Goal: Transaction & Acquisition: Purchase product/service

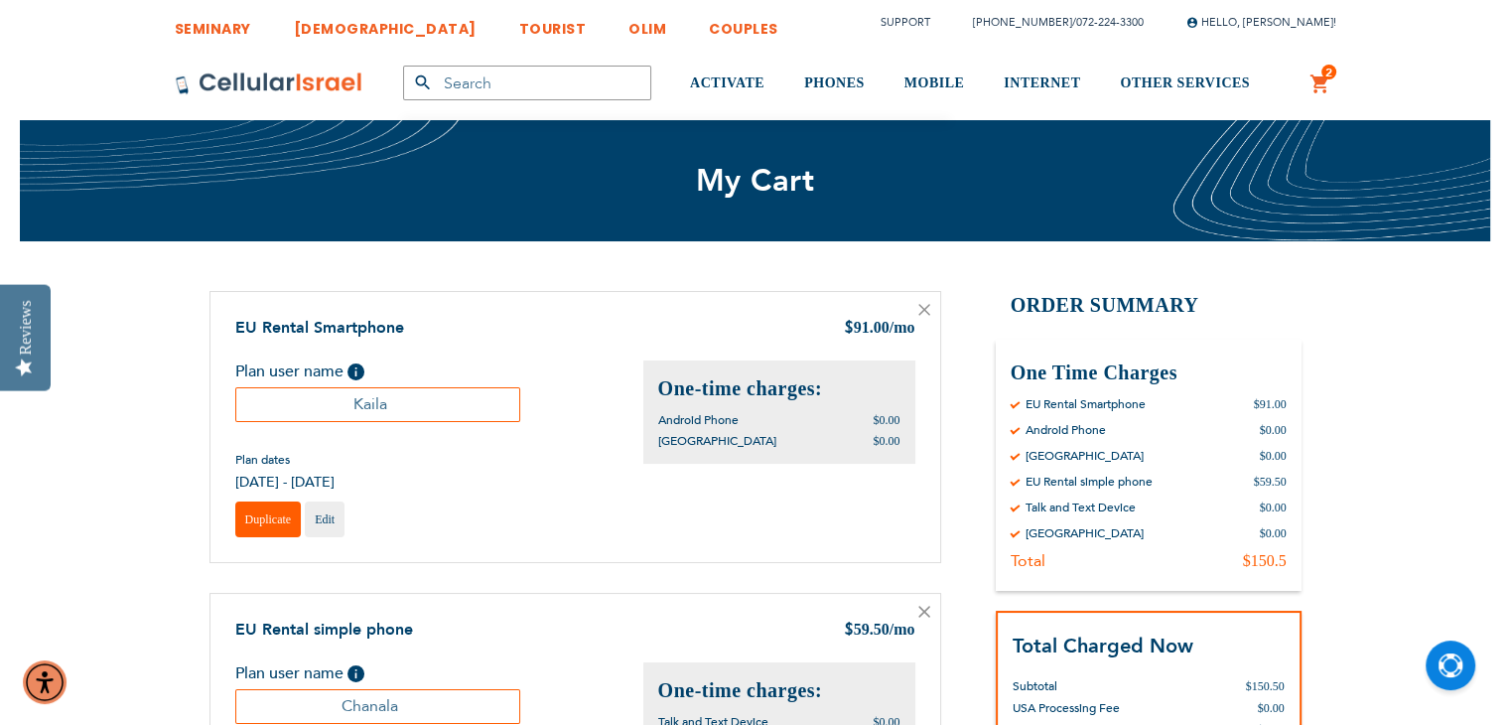
click at [250, 521] on span "Duplicate" at bounding box center [268, 519] width 47 height 14
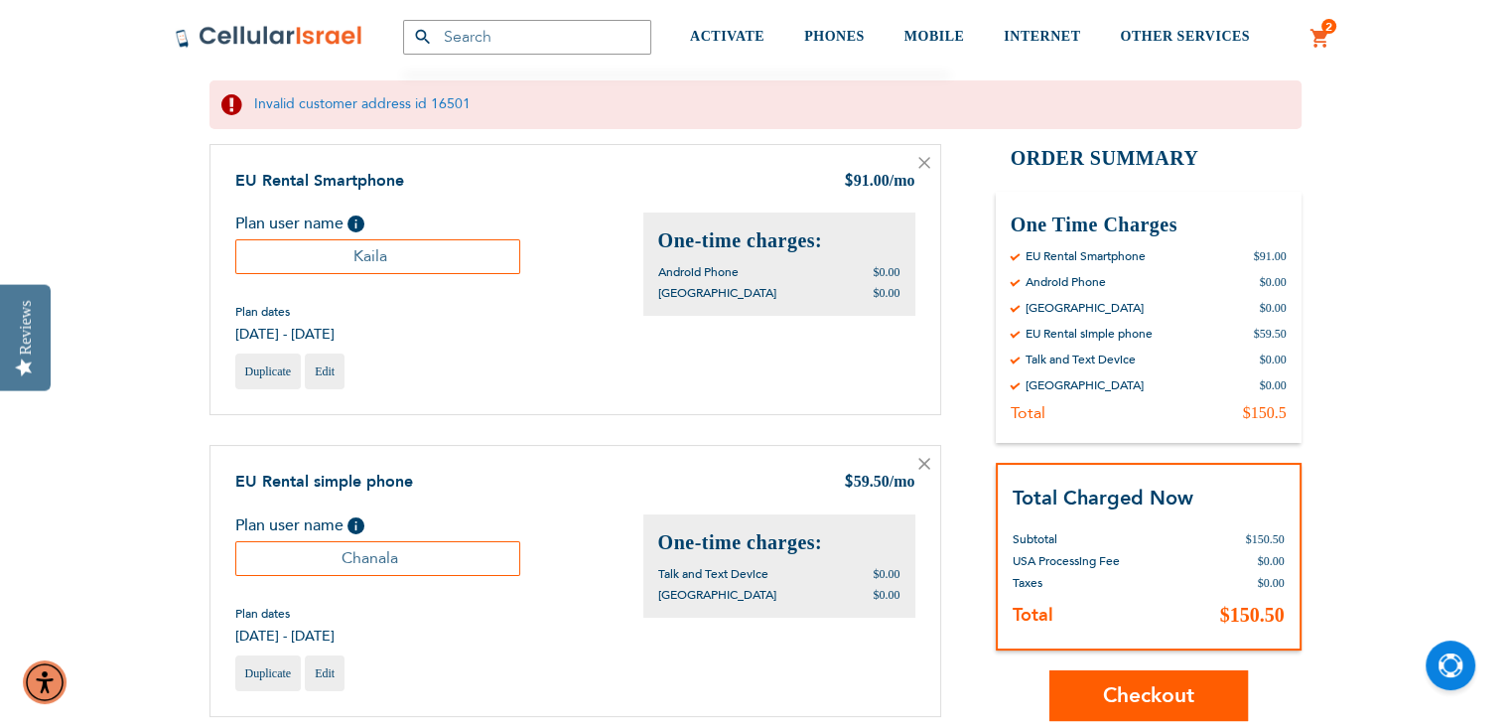
scroll to position [228, 0]
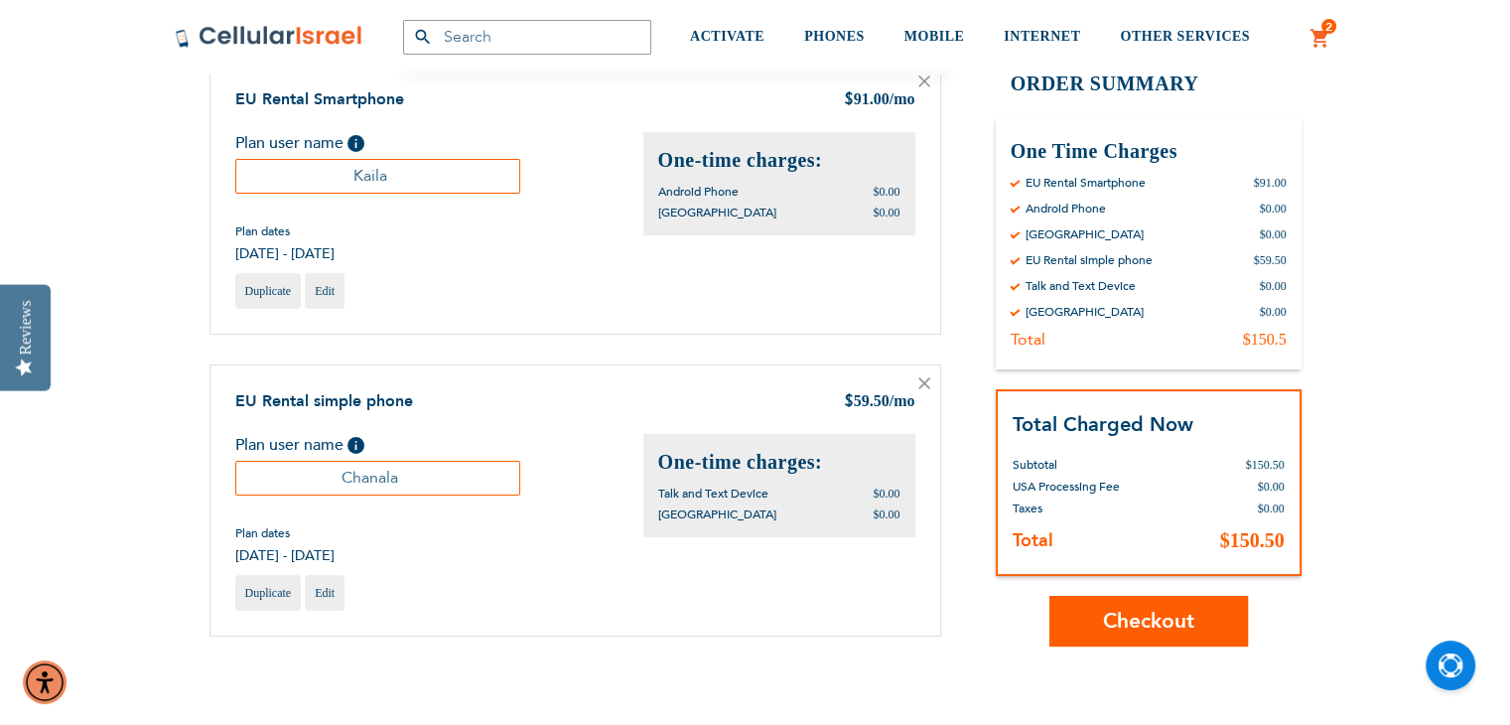
click at [1177, 628] on span "Checkout" at bounding box center [1148, 621] width 91 height 29
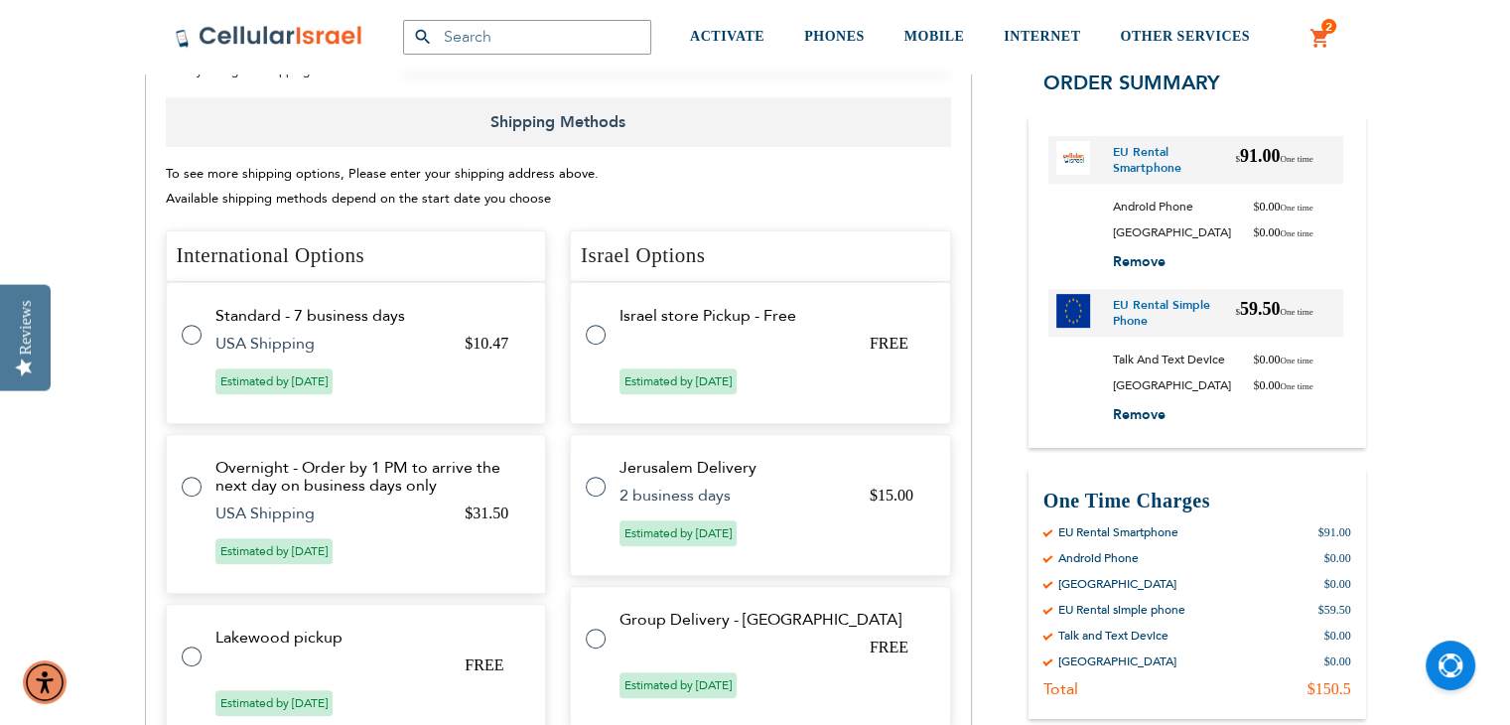
scroll to position [649, 0]
click at [196, 642] on label at bounding box center [202, 642] width 40 height 0
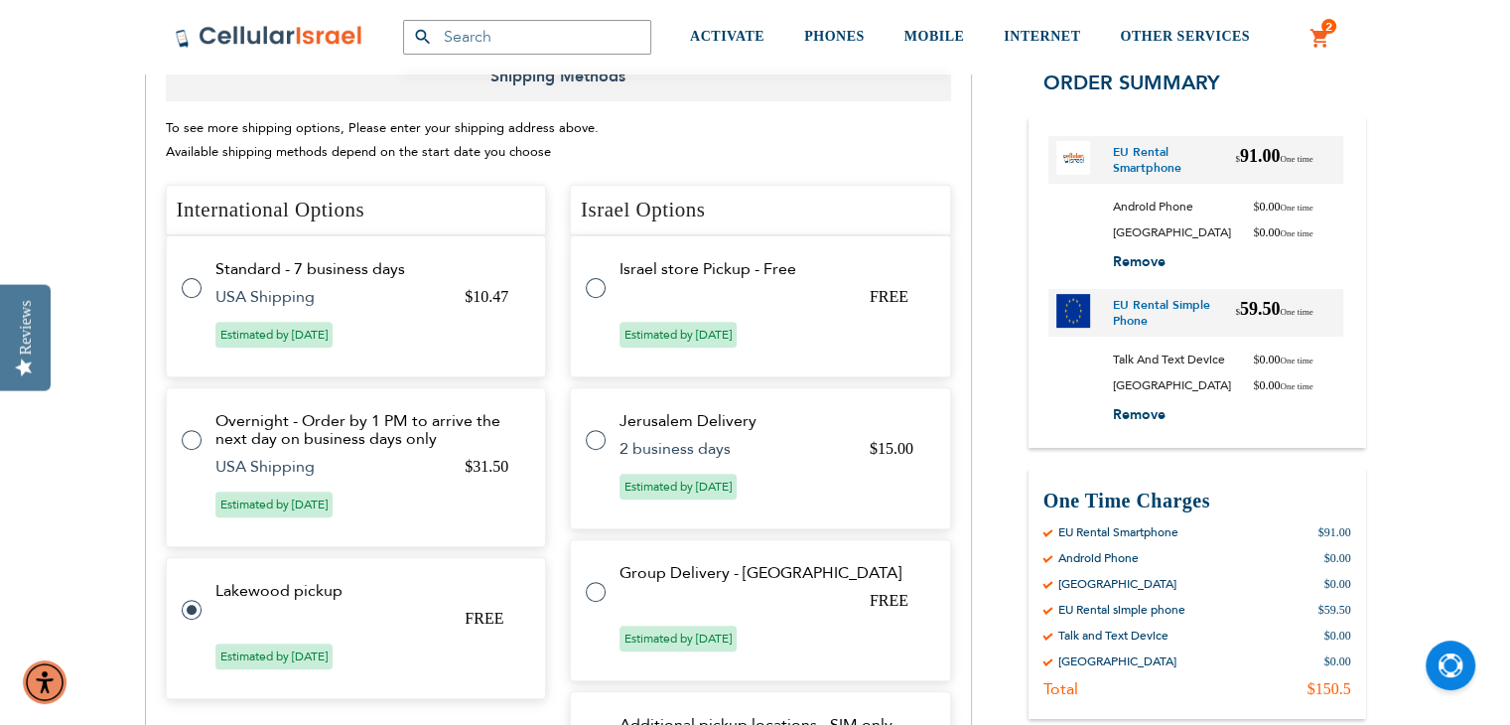
scroll to position [697, 0]
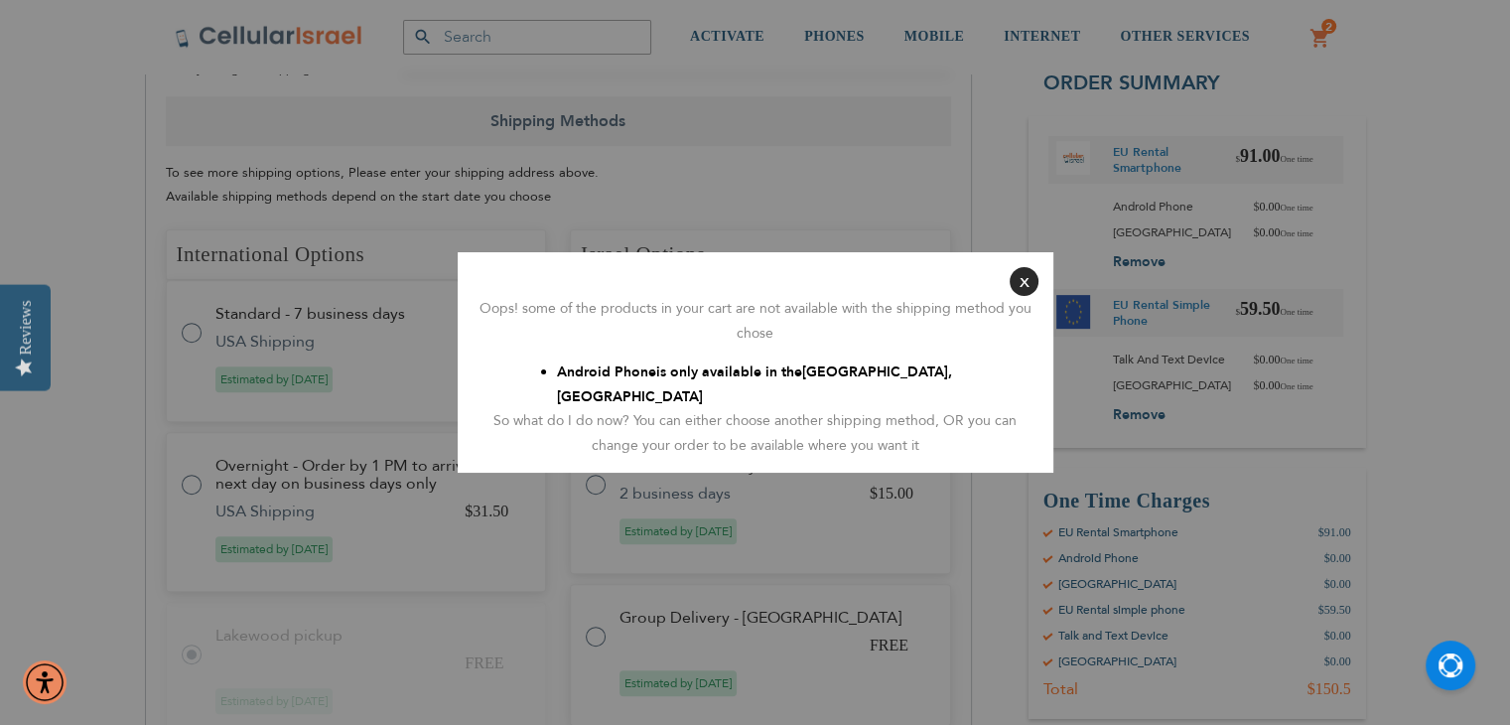
radio input "false"
click at [1029, 296] on button "Close" at bounding box center [1031, 281] width 29 height 29
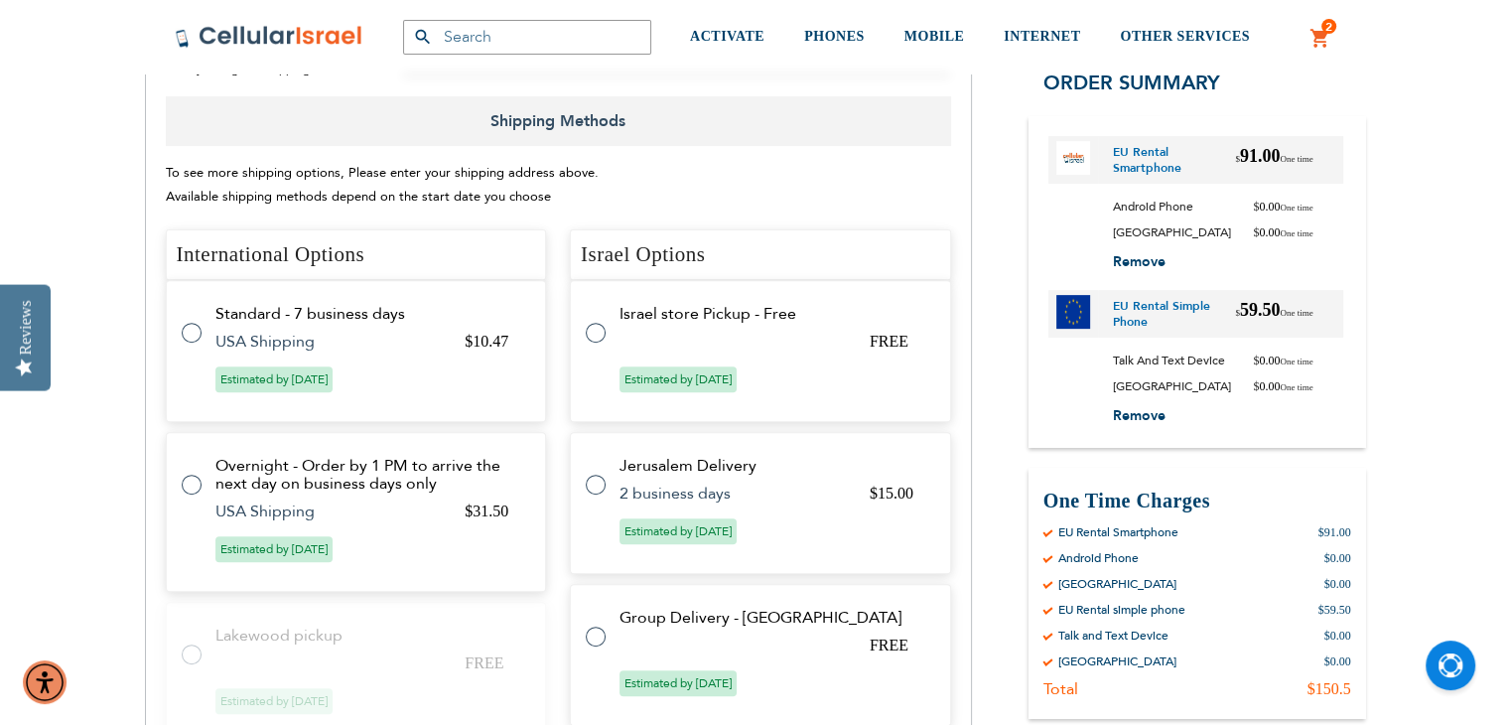
click at [187, 321] on label at bounding box center [202, 321] width 40 height 0
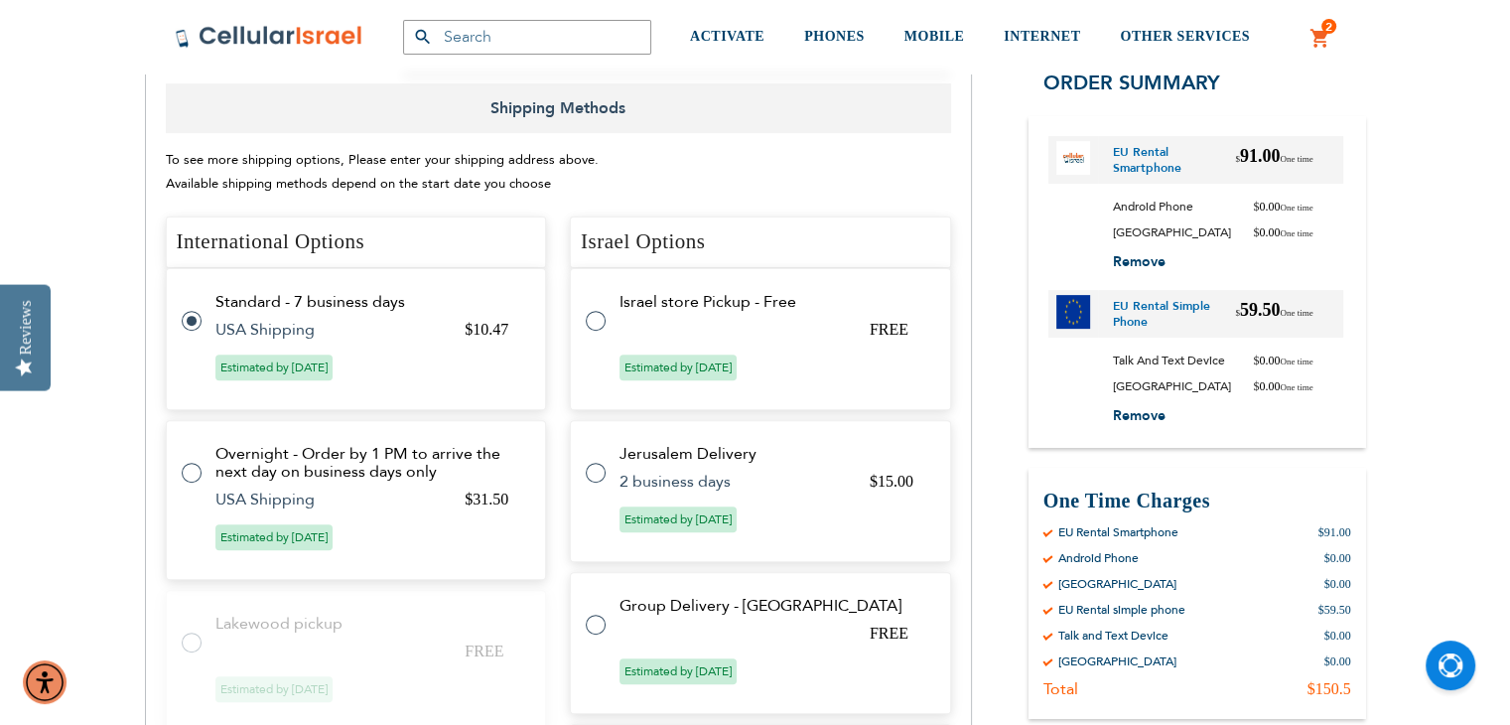
scroll to position [649, 0]
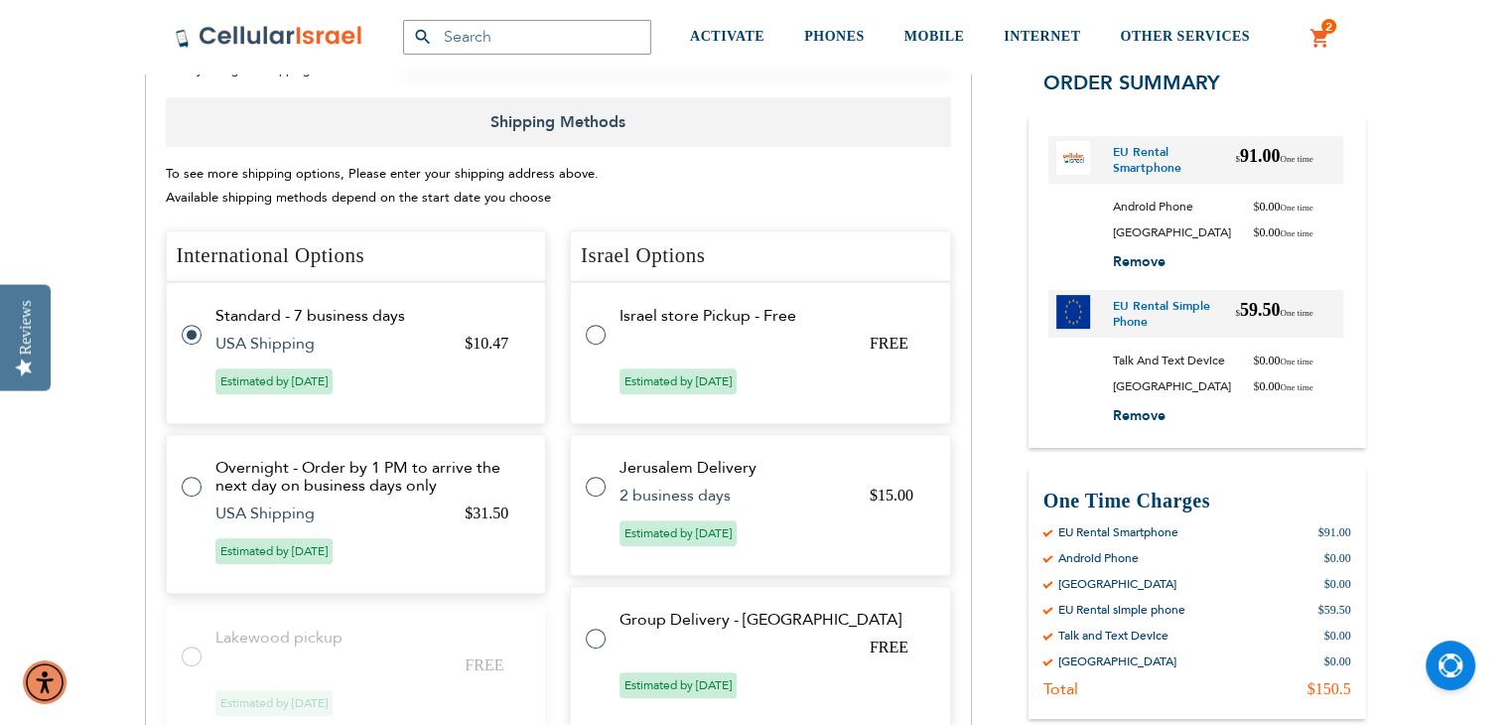
radio input "false"
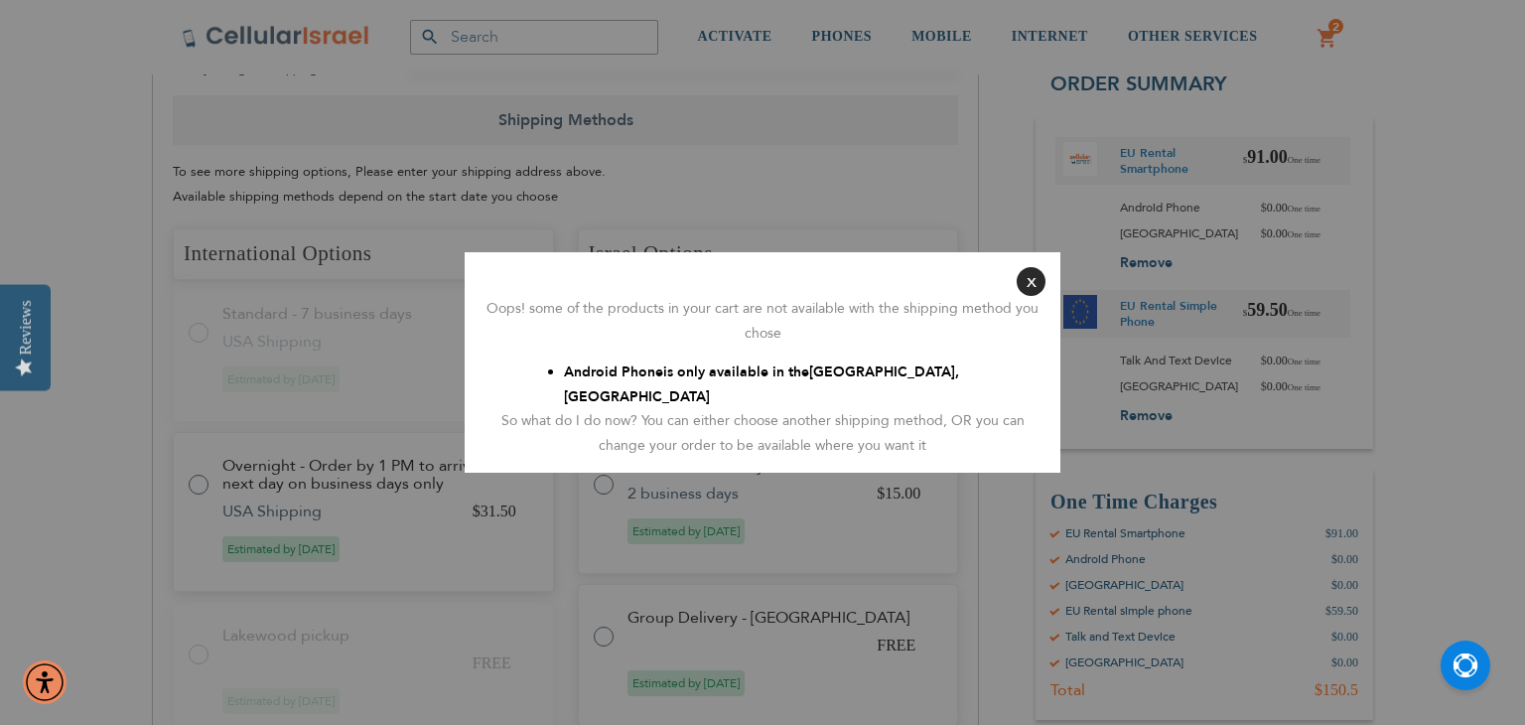
click at [1026, 296] on button "Close" at bounding box center [1031, 281] width 29 height 29
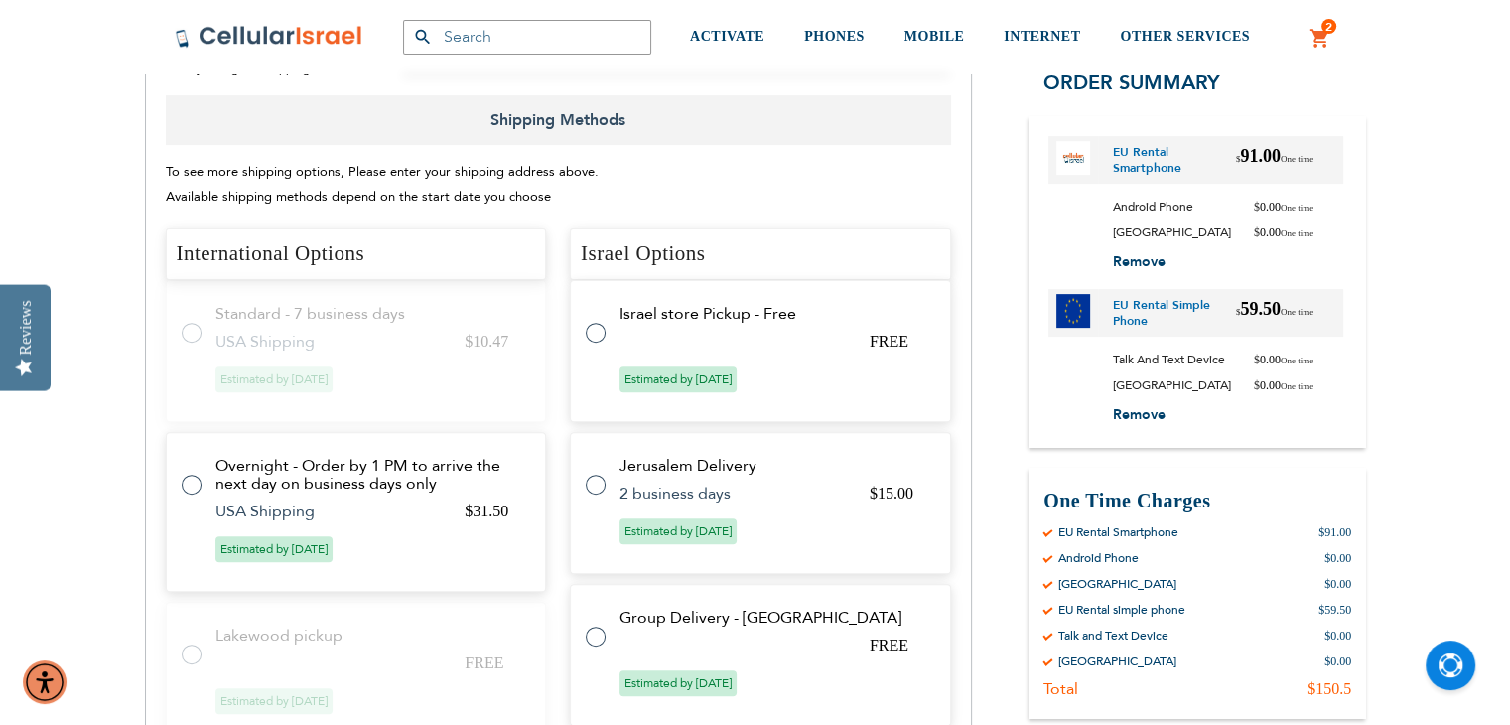
click at [189, 473] on label at bounding box center [202, 473] width 40 height 0
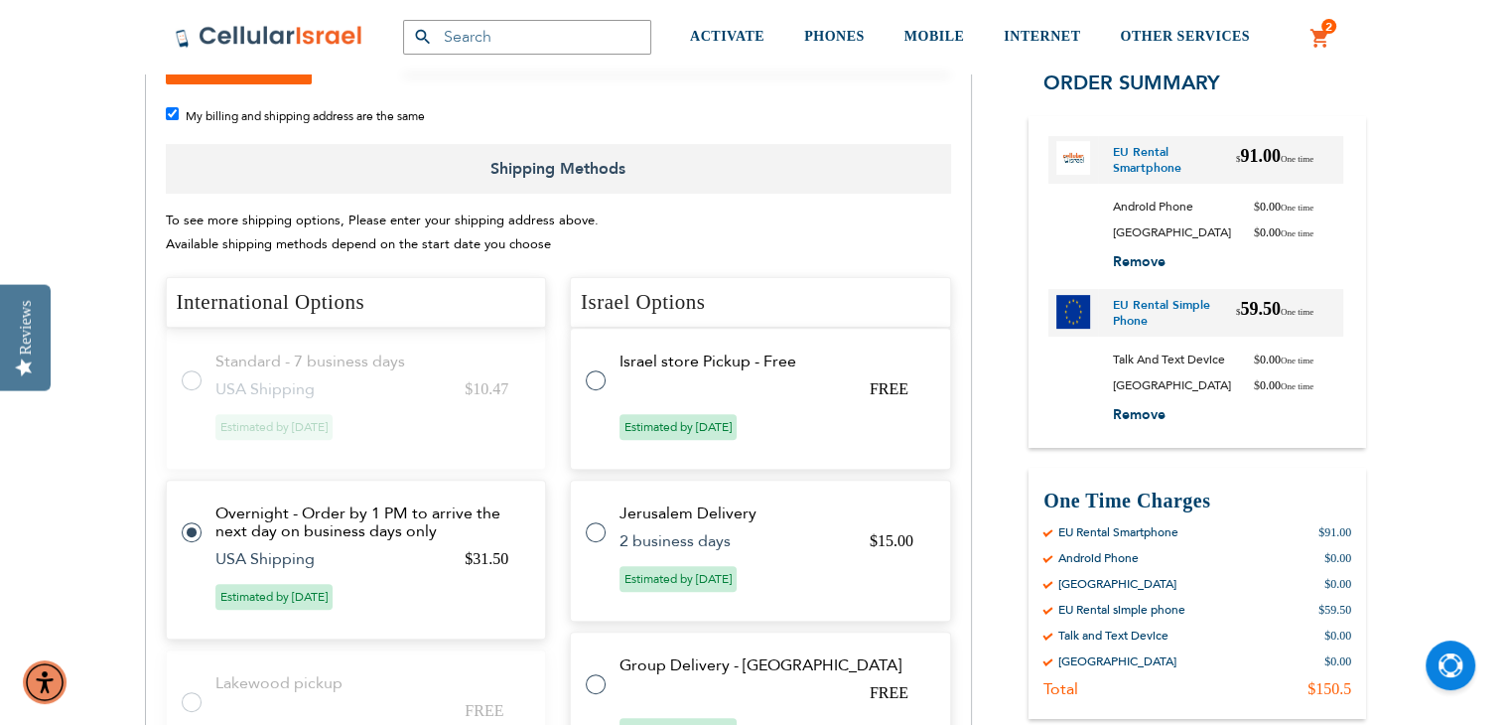
scroll to position [697, 0]
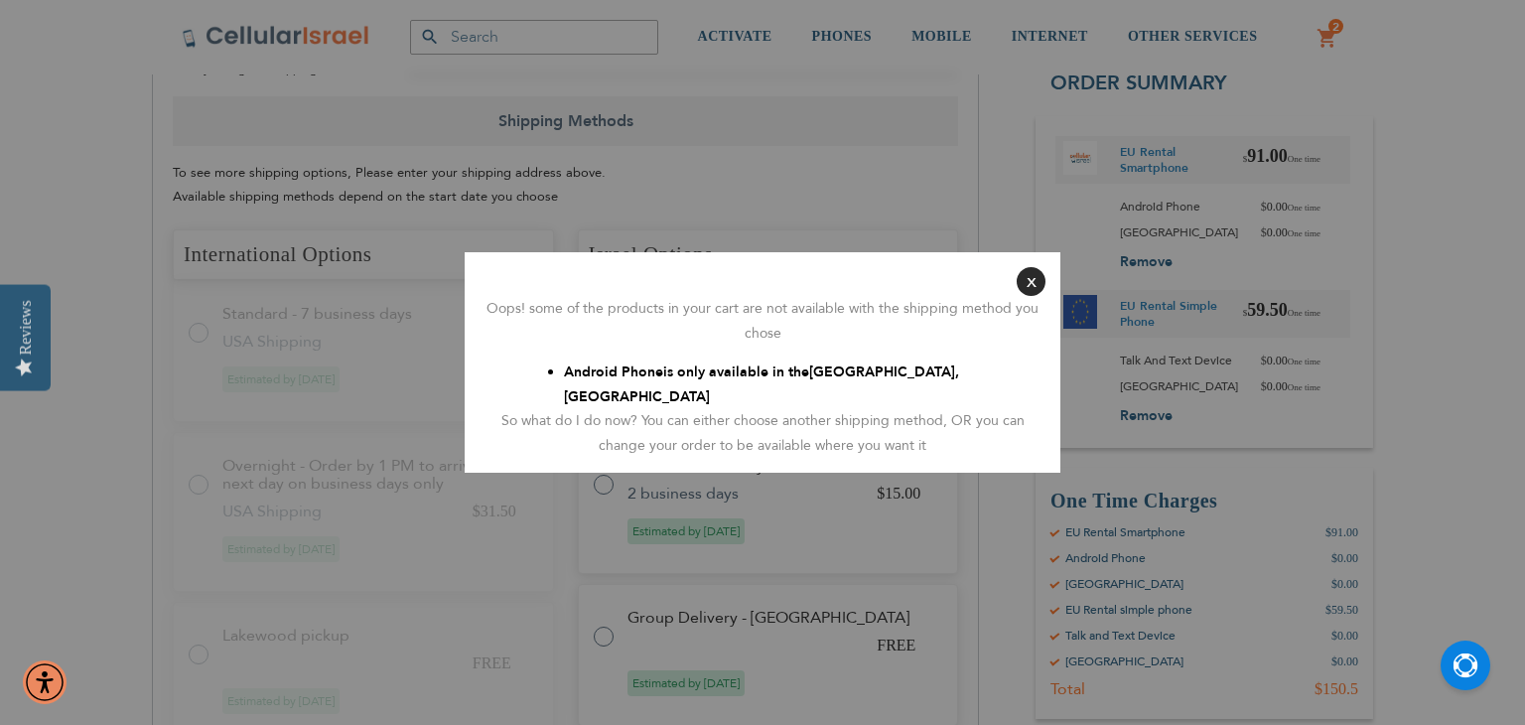
click at [1027, 292] on button "Close" at bounding box center [1031, 281] width 29 height 29
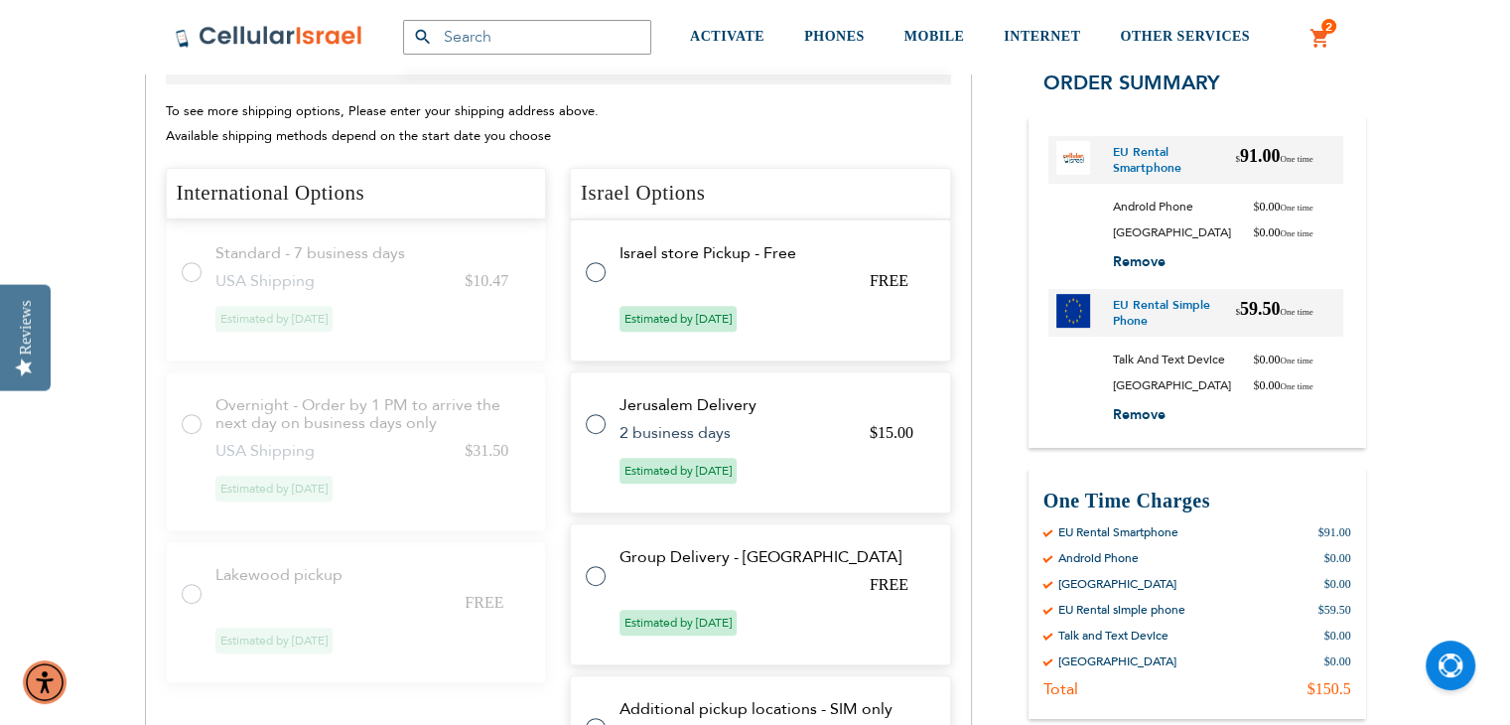
scroll to position [706, 0]
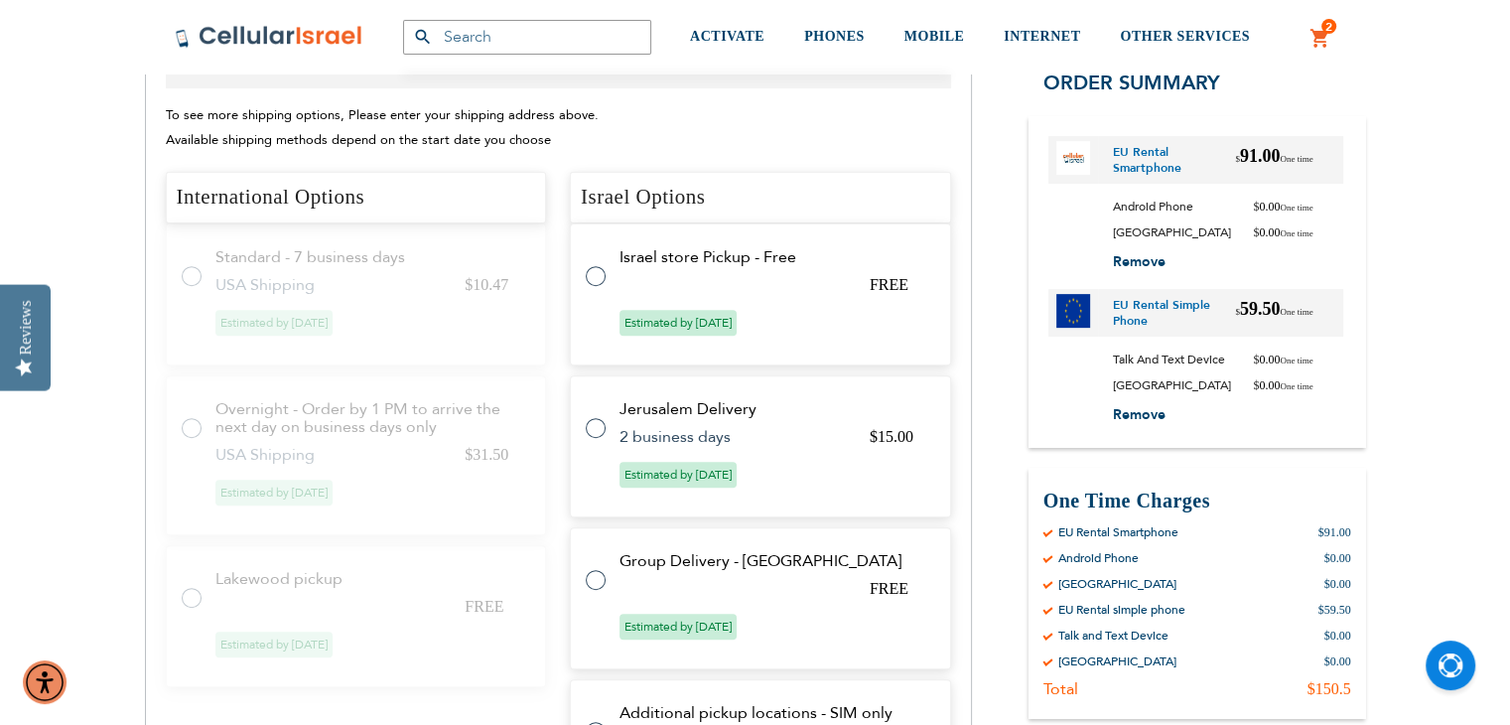
click at [191, 416] on label at bounding box center [202, 416] width 40 height 0
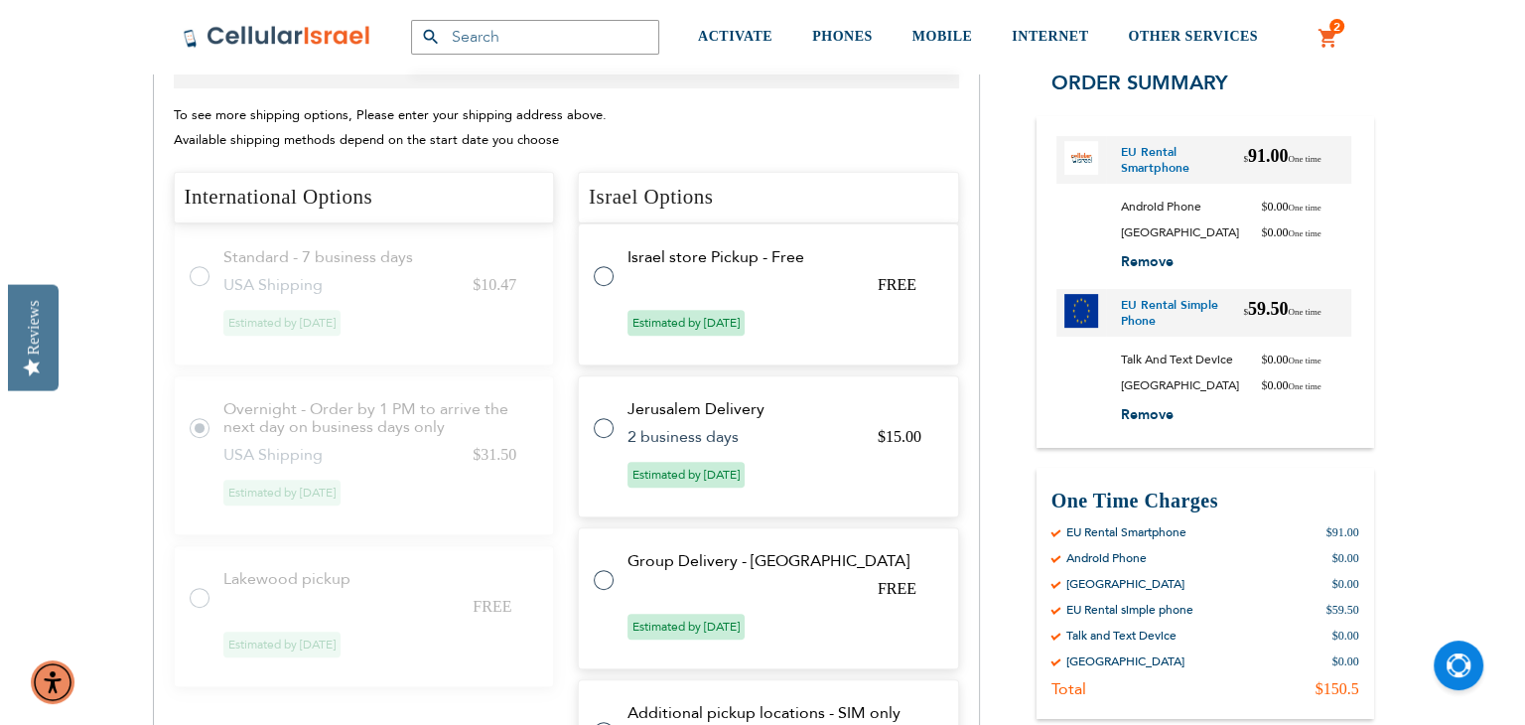
scroll to position [755, 0]
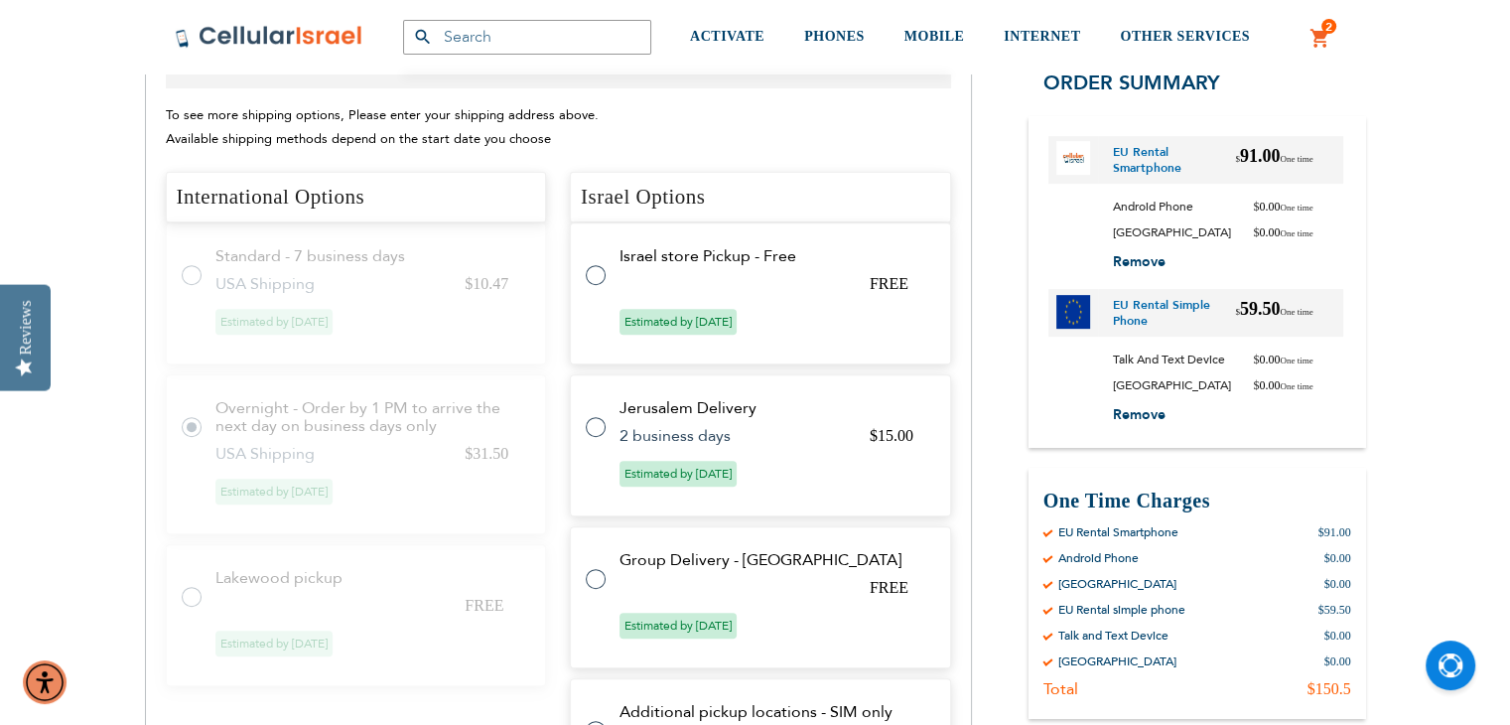
radio input "false"
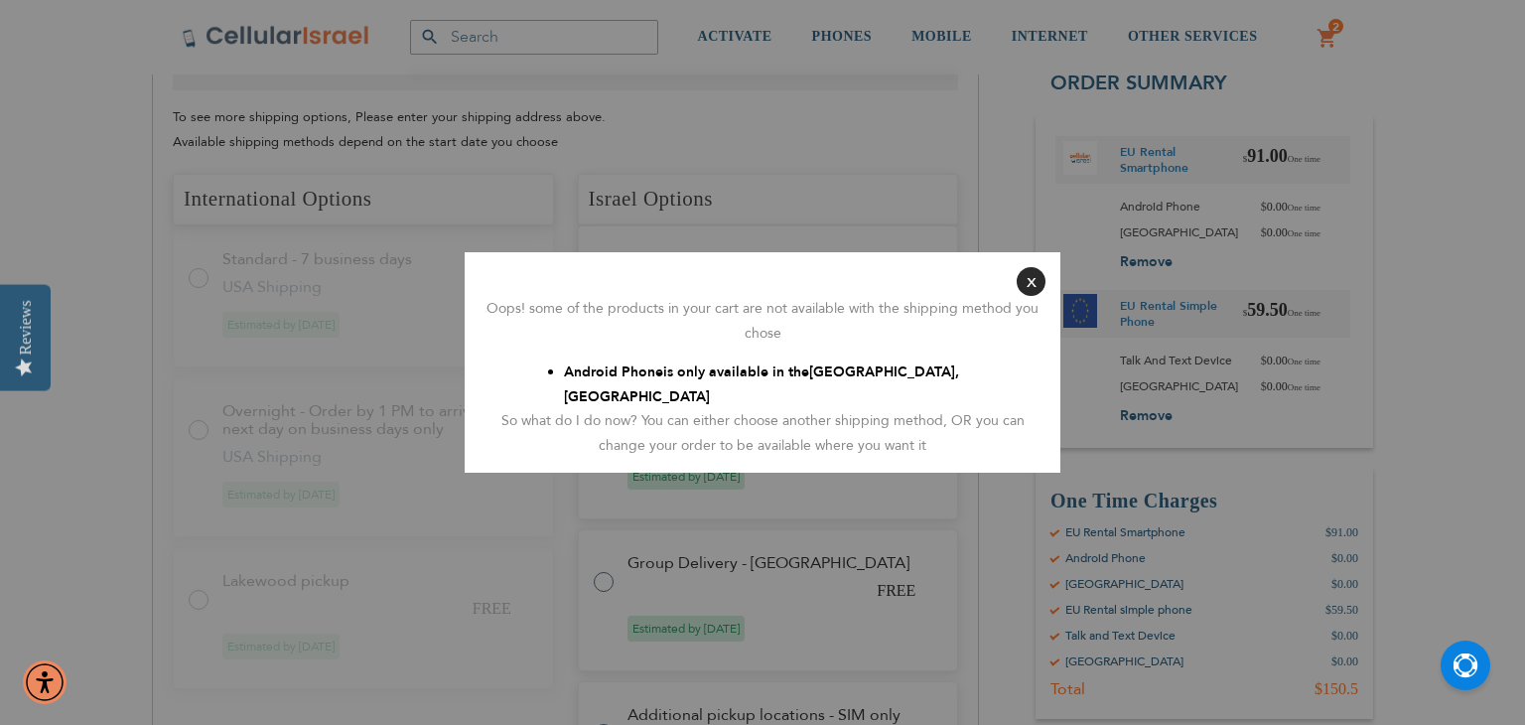
click at [1036, 289] on button "Close" at bounding box center [1031, 281] width 29 height 29
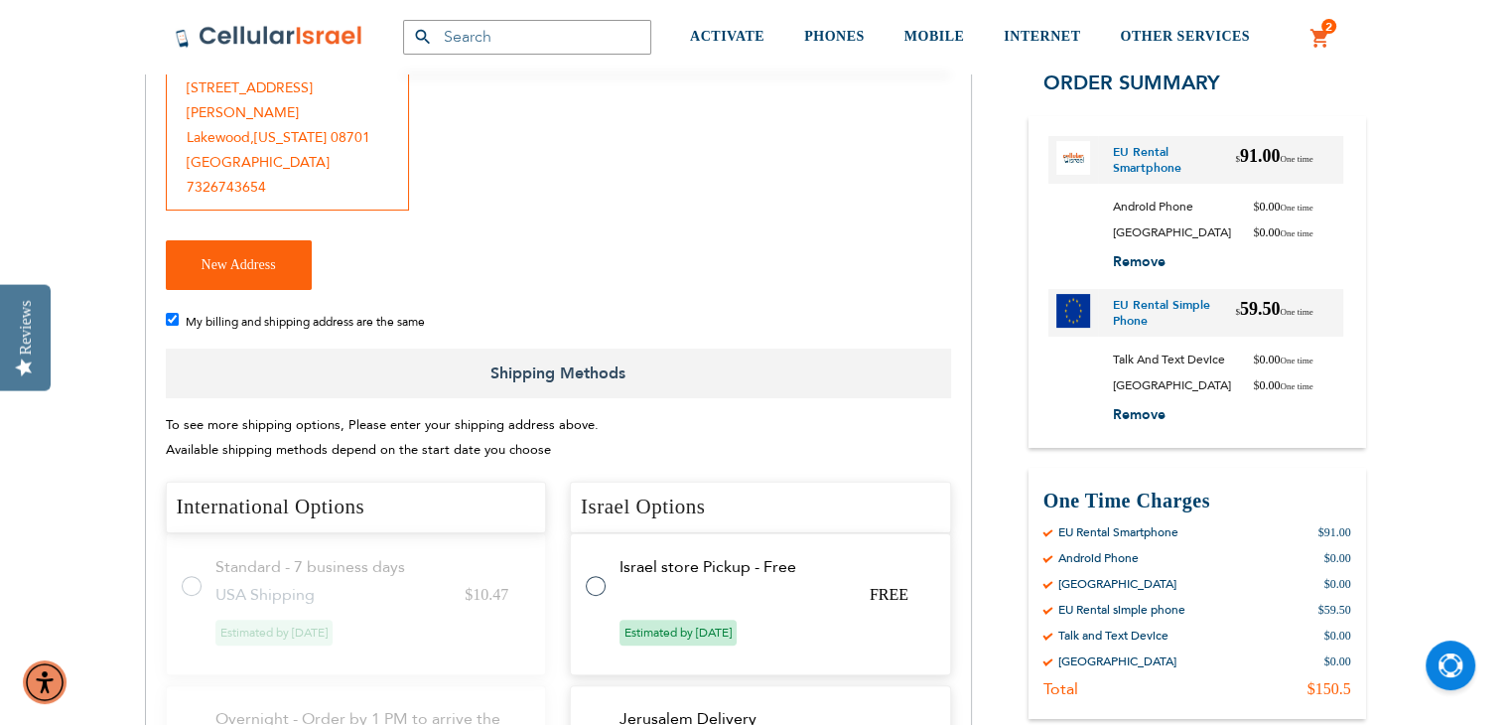
scroll to position [385, 0]
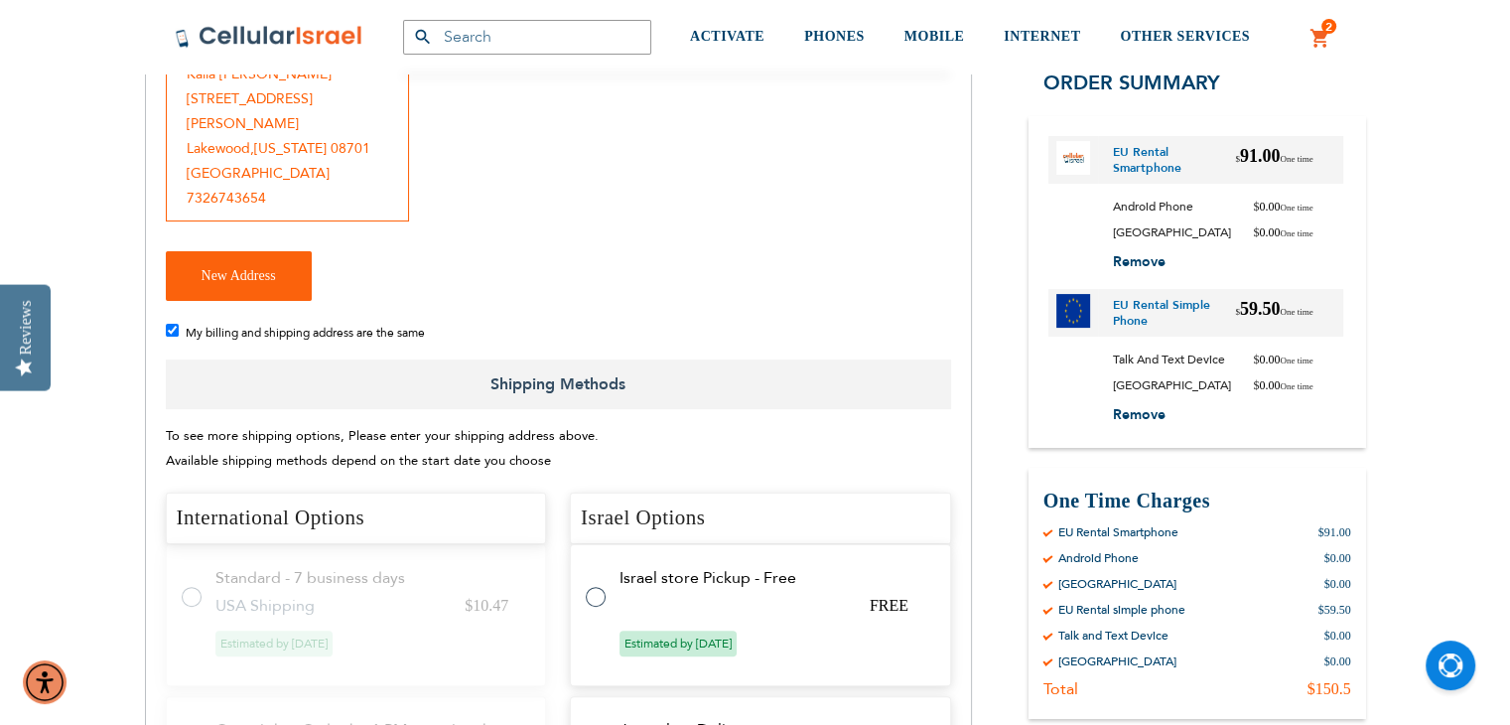
click at [171, 324] on input "My billing and shipping address are the same" at bounding box center [172, 330] width 13 height 13
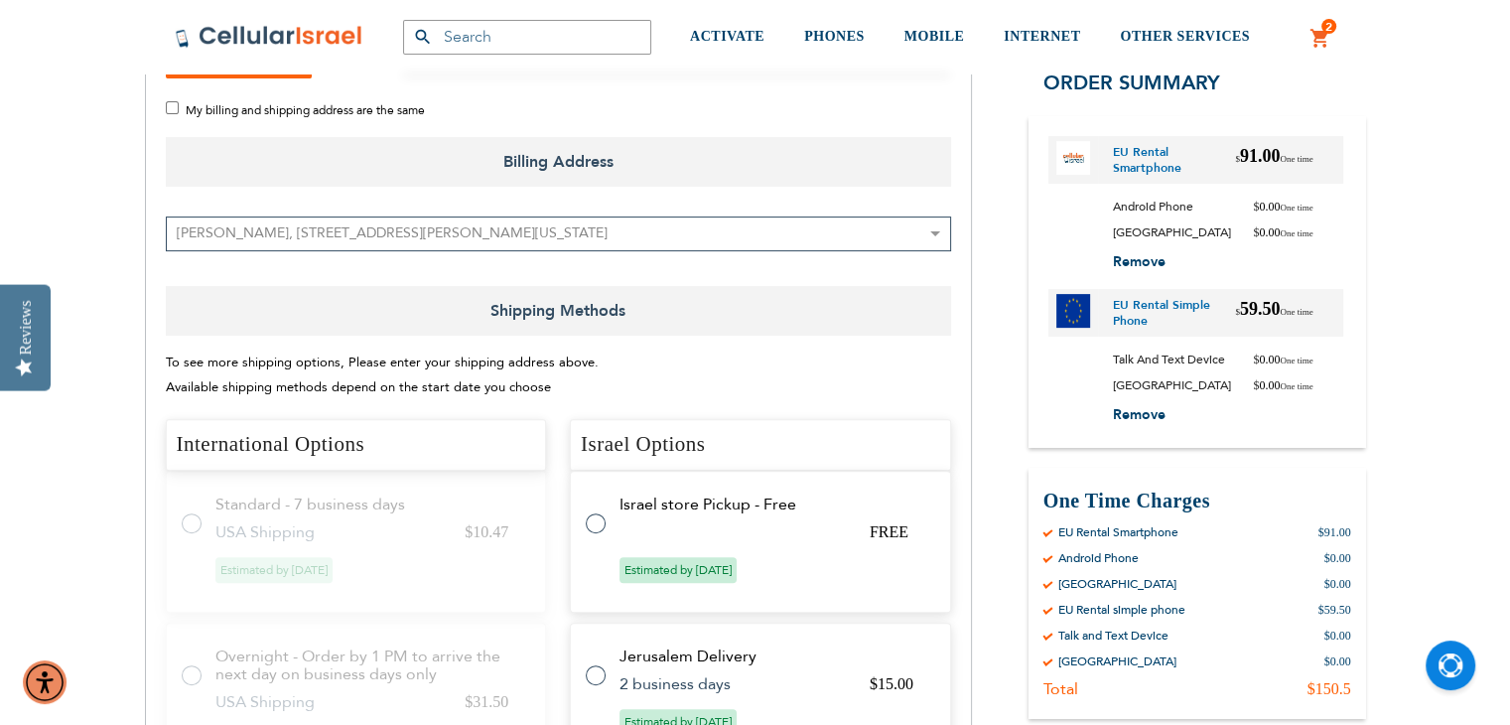
scroll to position [436, 0]
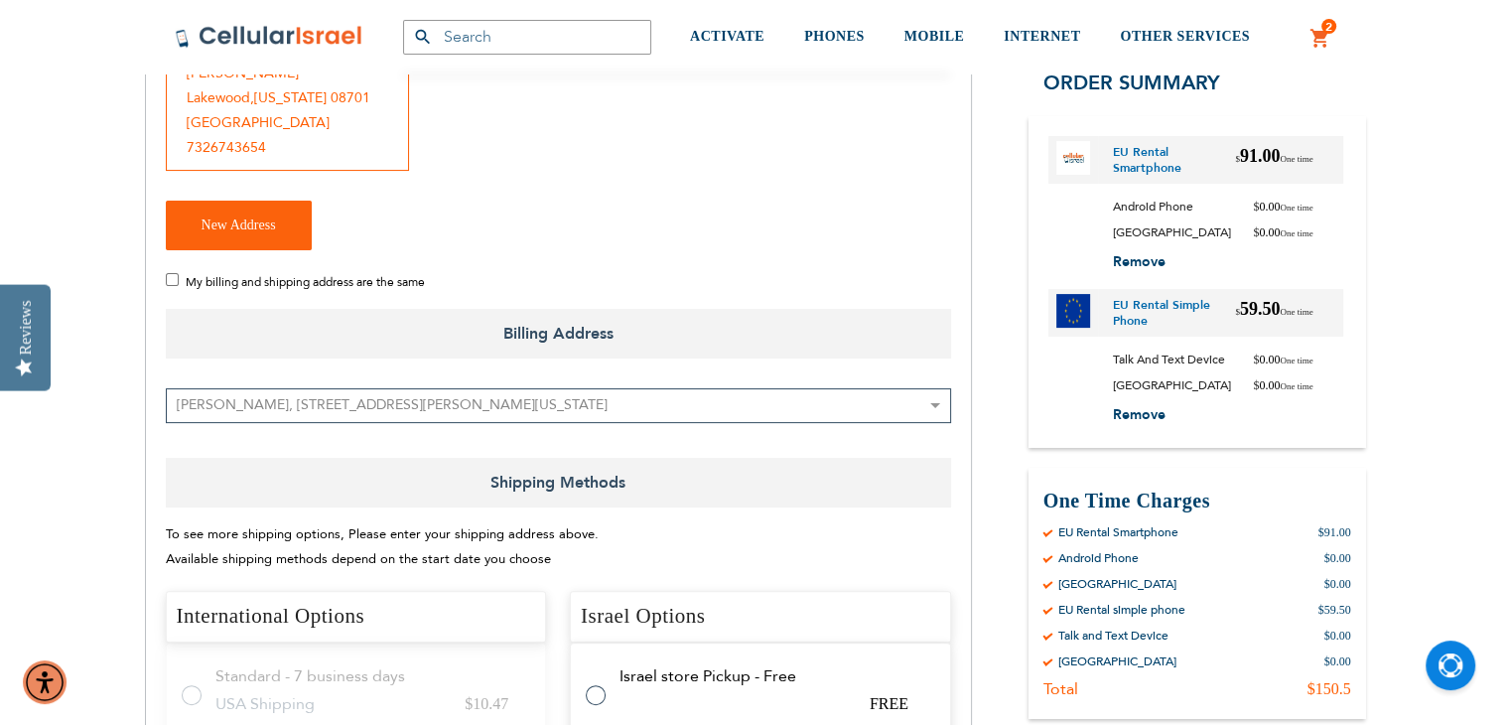
click at [186, 274] on span "My billing and shipping address are the same" at bounding box center [305, 282] width 239 height 16
click at [179, 273] on input "My billing and shipping address are the same" at bounding box center [172, 279] width 13 height 13
checkbox input "true"
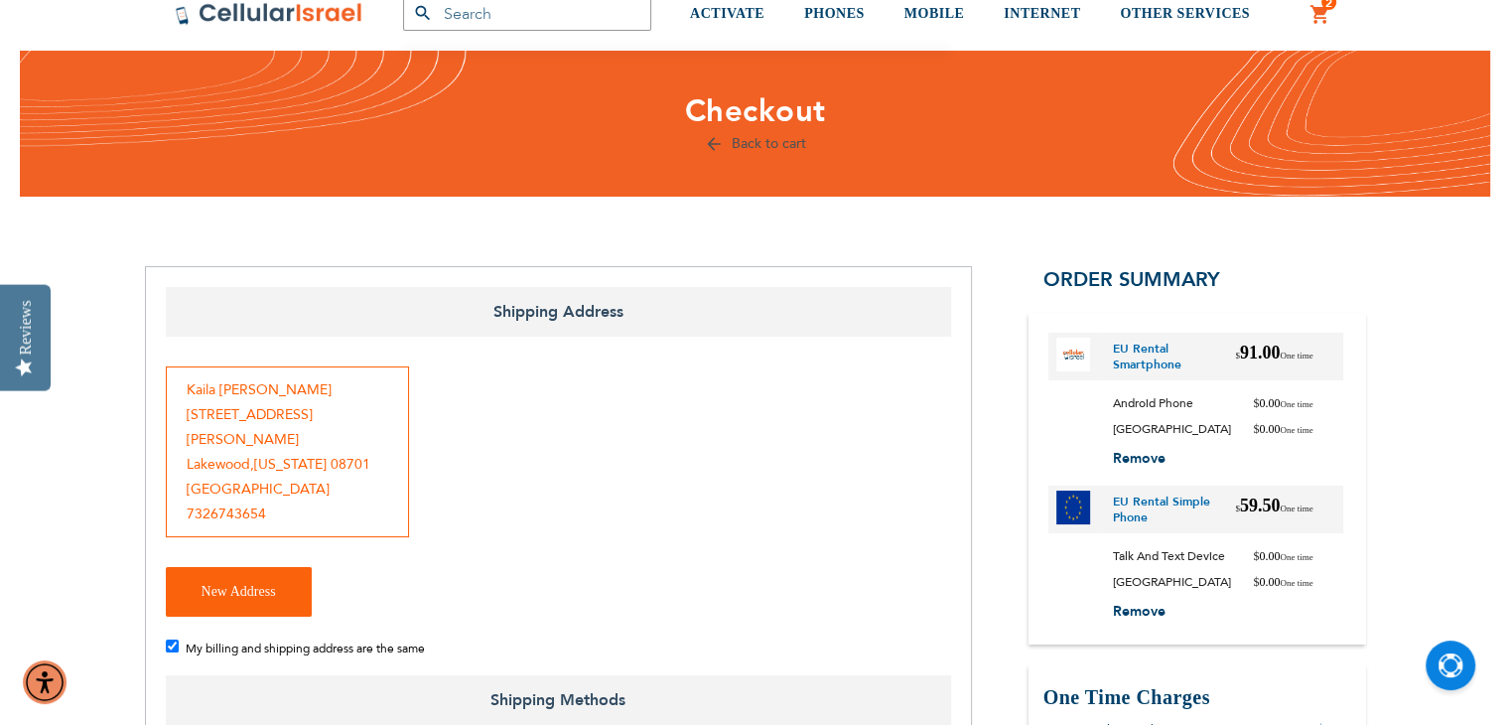
scroll to position [0, 0]
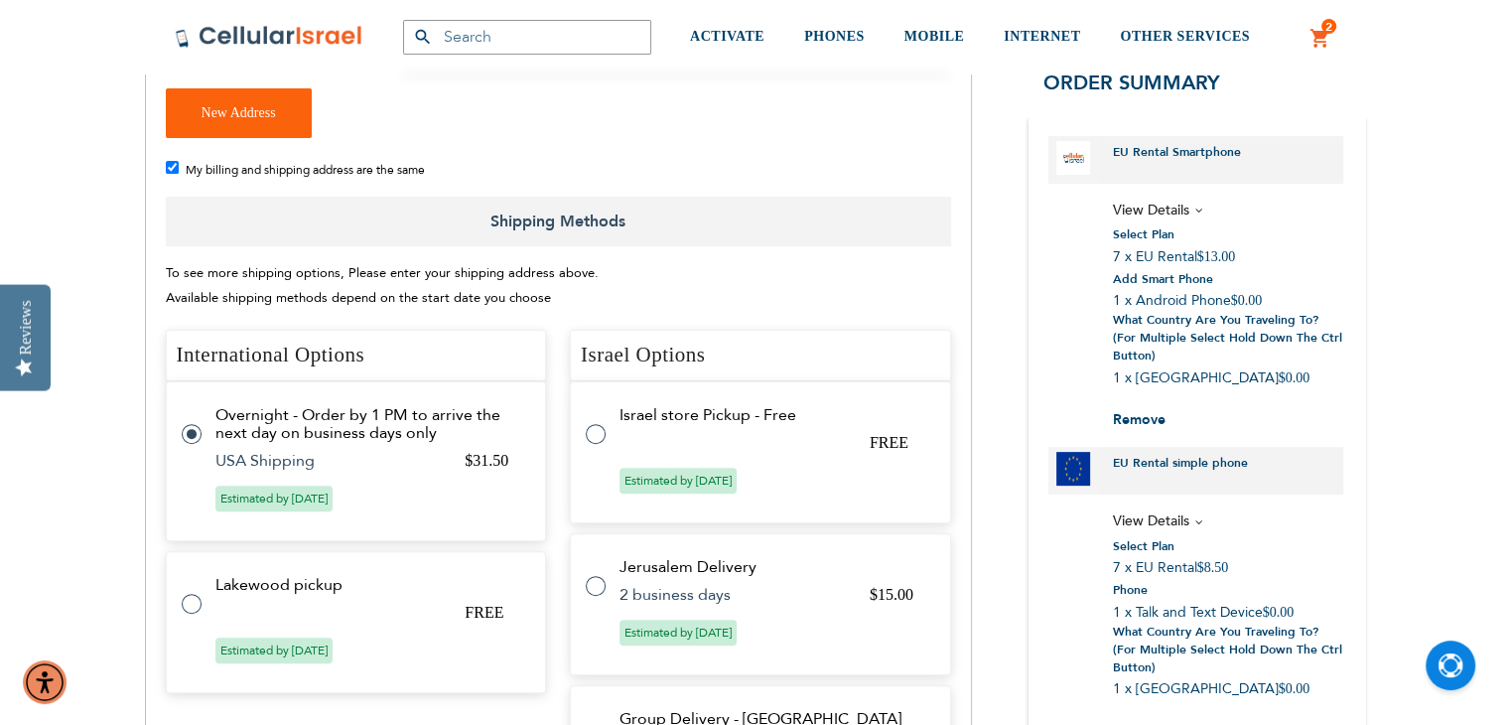
scroll to position [945, 0]
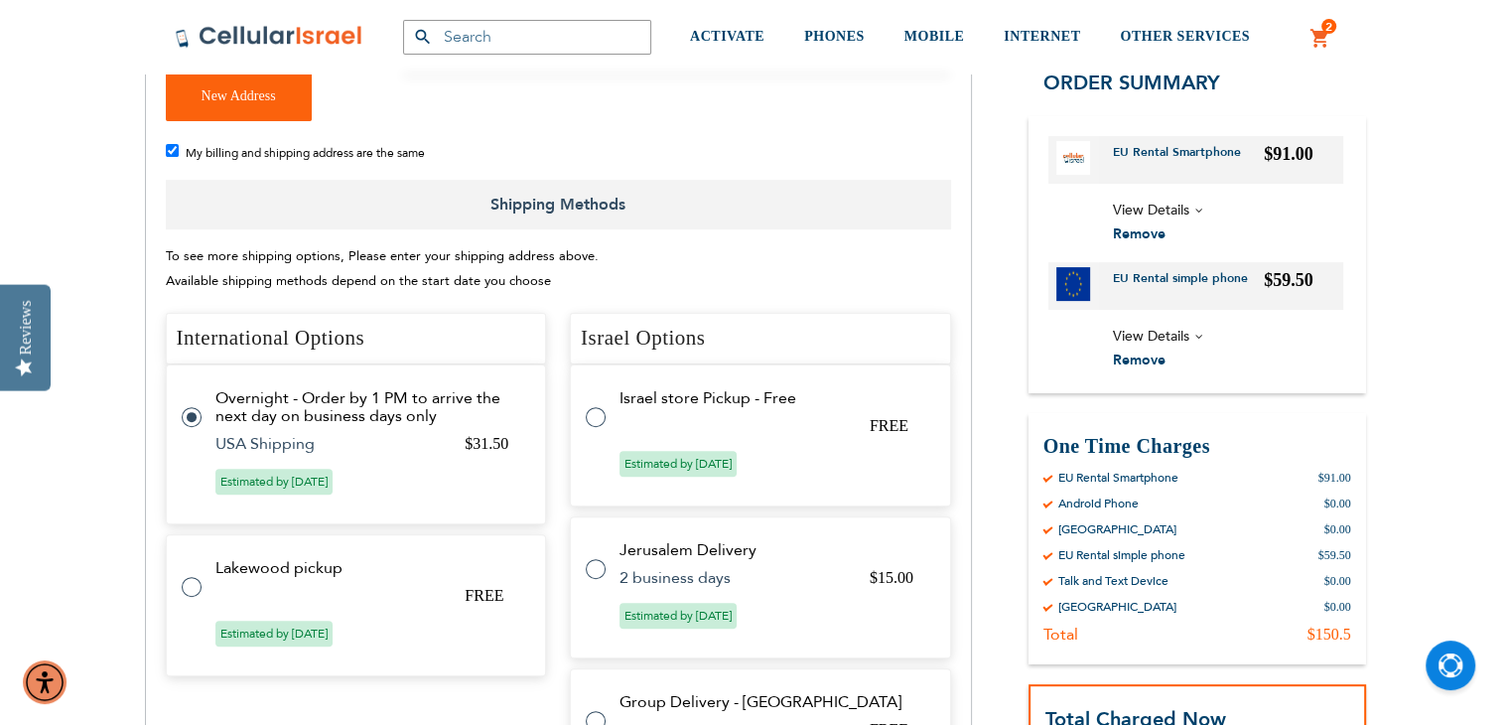
radio input "false"
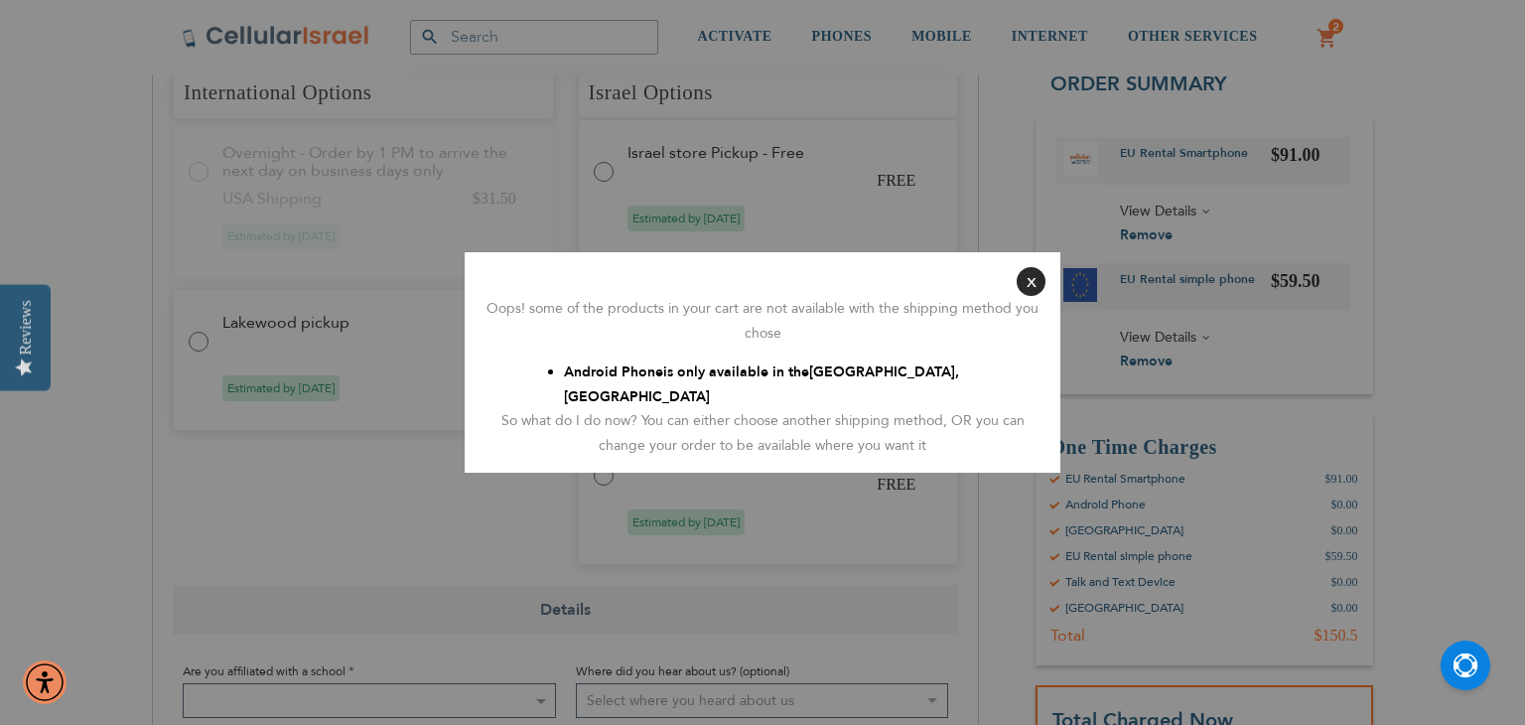
click at [1021, 296] on button "Close" at bounding box center [1031, 281] width 29 height 29
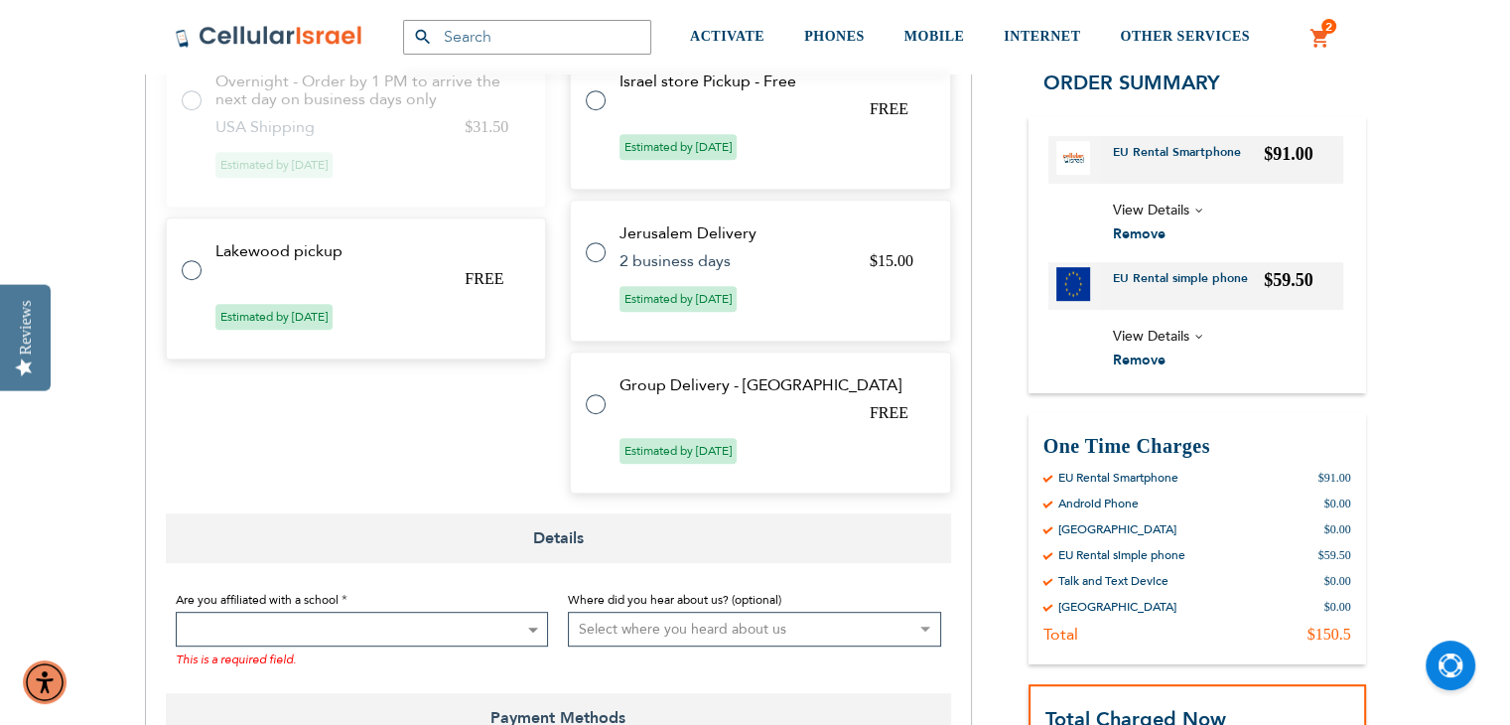
click at [185, 258] on label at bounding box center [202, 258] width 40 height 0
radio input "false"
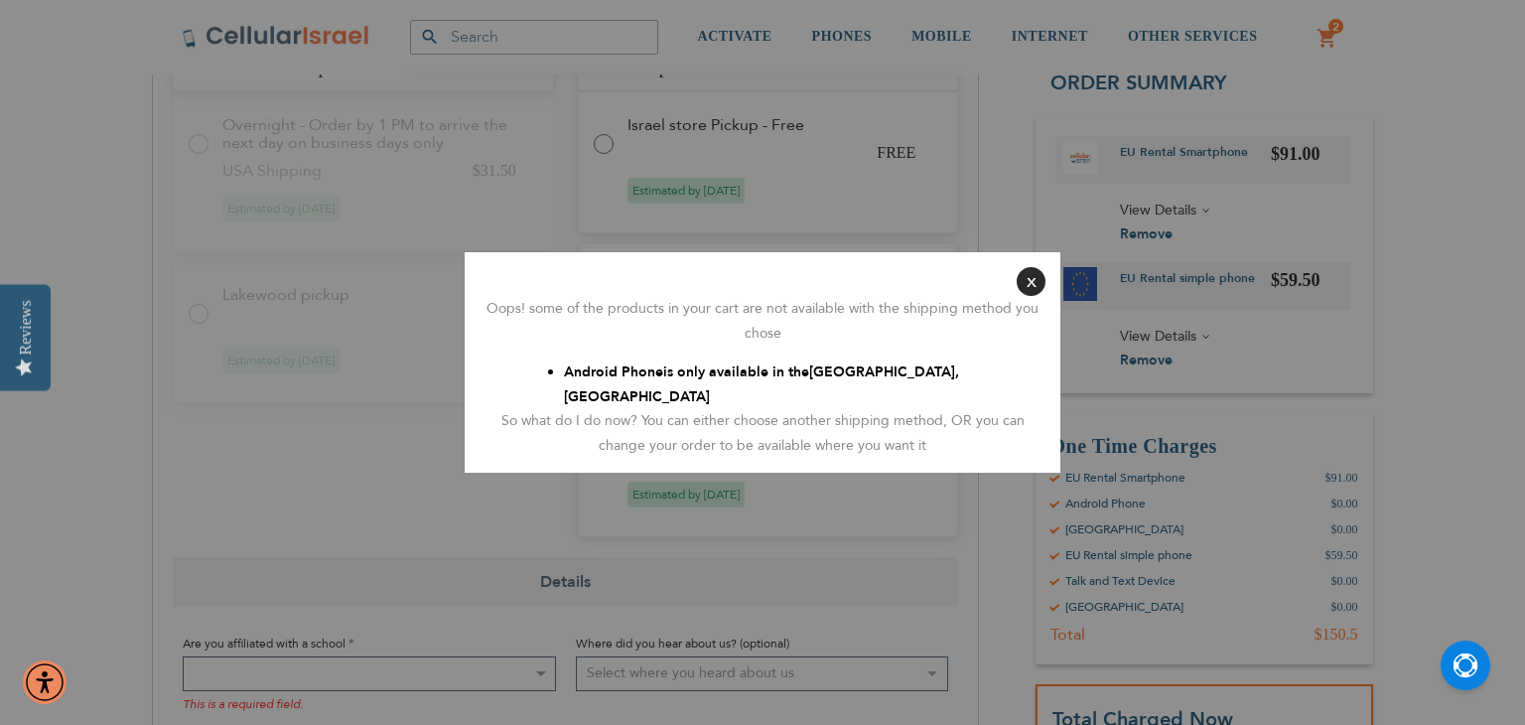
click at [1032, 285] on button "Close" at bounding box center [1031, 281] width 29 height 29
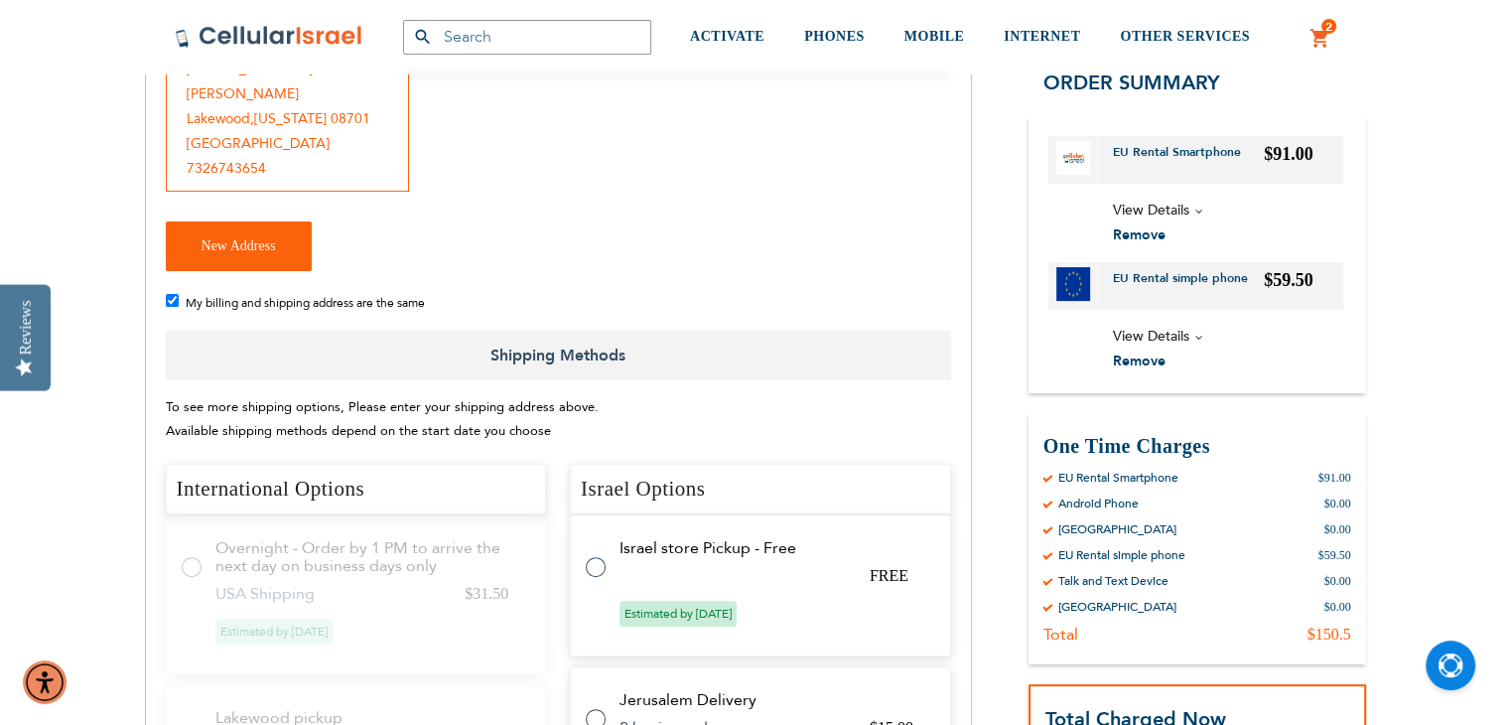
scroll to position [462, 0]
